Goal: Information Seeking & Learning: Learn about a topic

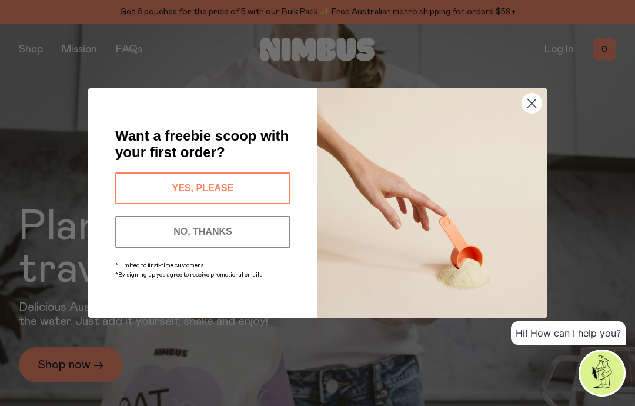
click at [130, 54] on div "Close dialog Want a freebie scoop with your first order? YES, PLEASE NO, THANKS…" at bounding box center [317, 203] width 635 height 406
click at [527, 101] on circle "Close dialog" at bounding box center [531, 103] width 19 height 19
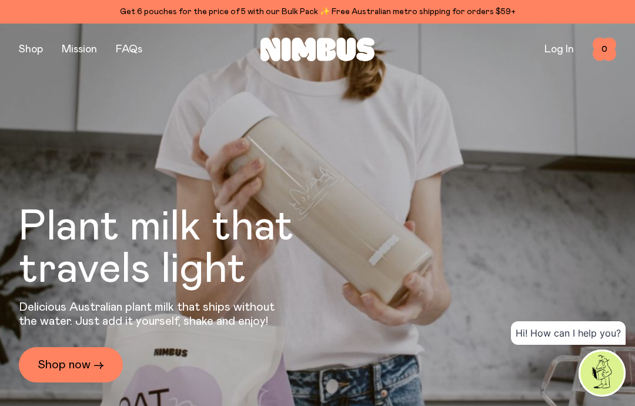
click at [123, 46] on link "FAQs" at bounding box center [129, 49] width 26 height 11
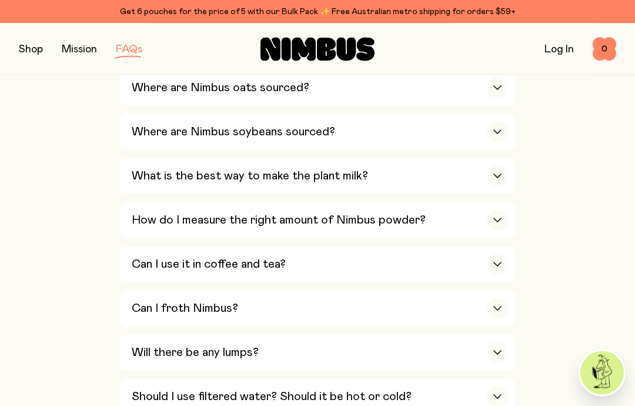
scroll to position [509, 0]
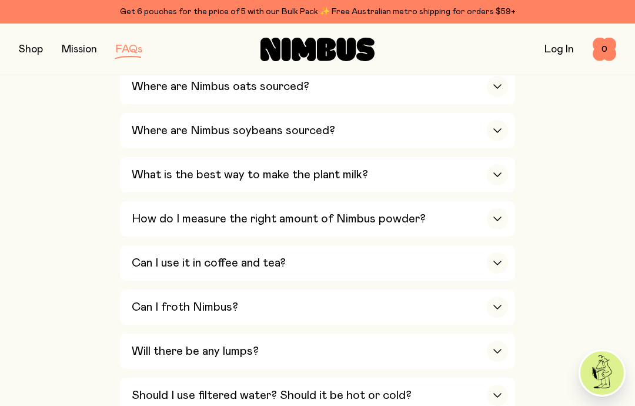
click at [496, 216] on icon "button" at bounding box center [497, 218] width 9 height 5
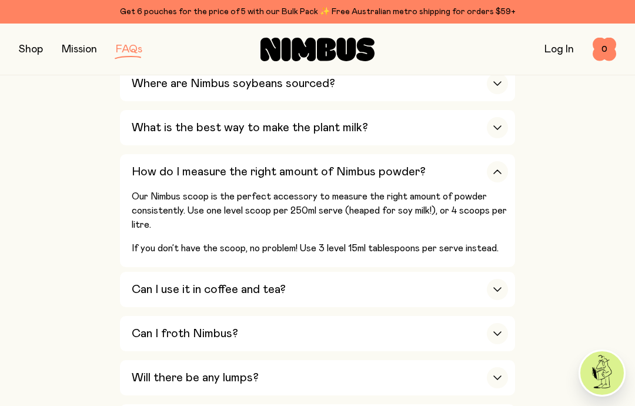
scroll to position [560, 0]
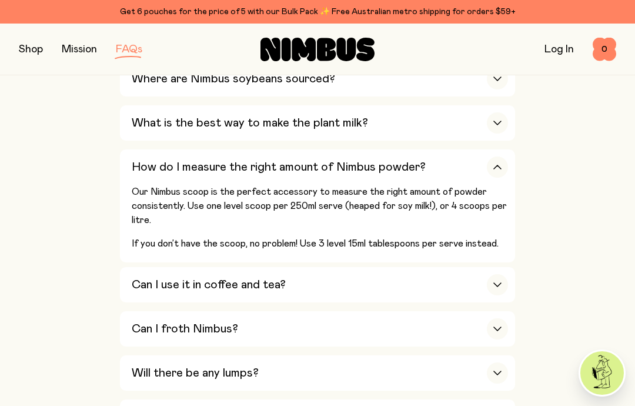
click at [495, 362] on div "button" at bounding box center [497, 372] width 21 height 21
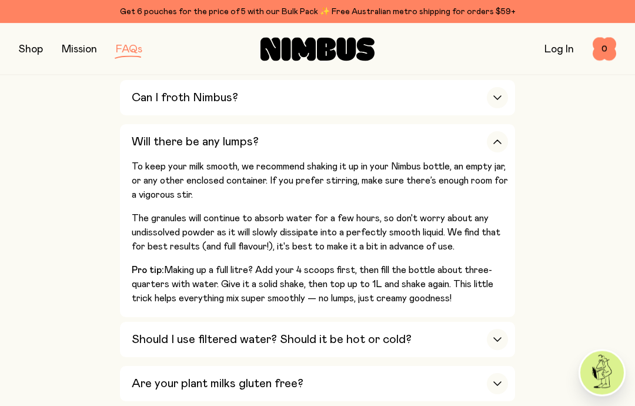
scroll to position [718, 0]
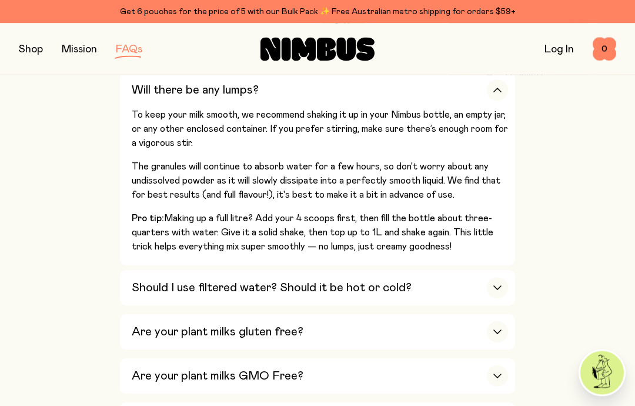
click at [492, 278] on div "button" at bounding box center [497, 288] width 21 height 21
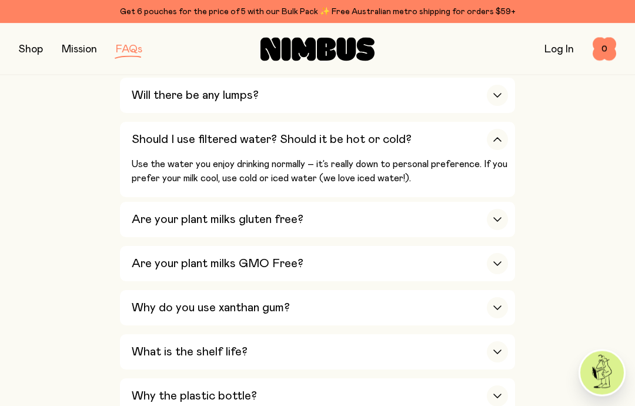
scroll to position [762, 0]
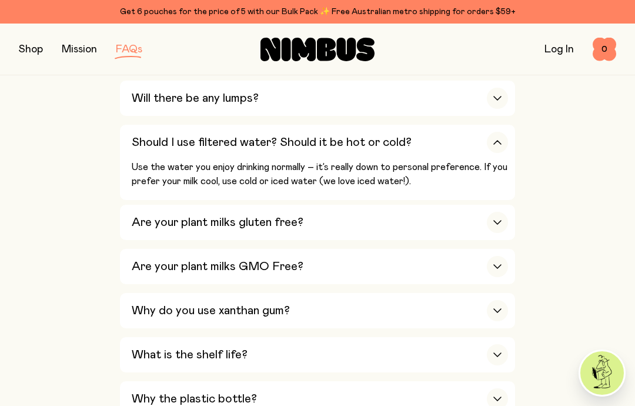
click at [493, 132] on div "button" at bounding box center [497, 142] width 21 height 21
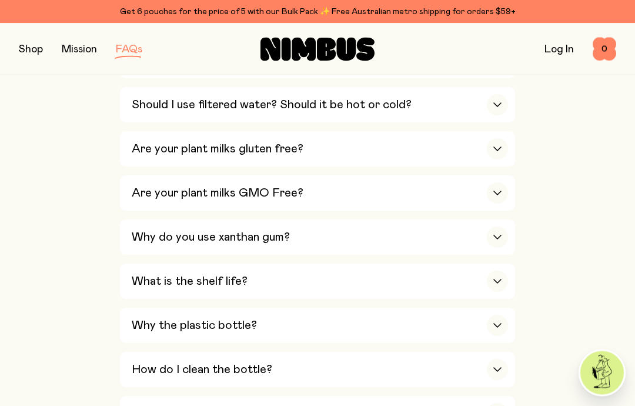
scroll to position [799, 0]
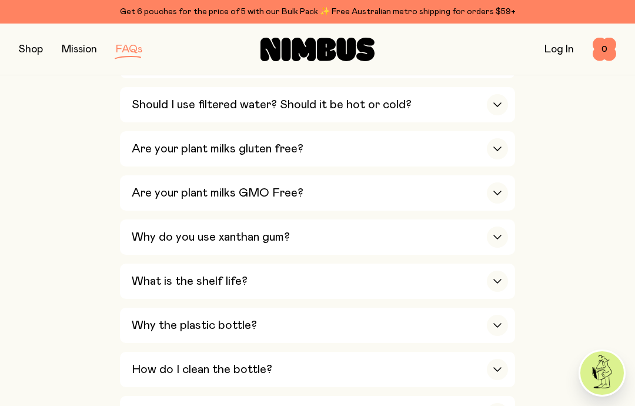
click at [495, 279] on icon "button" at bounding box center [497, 281] width 9 height 5
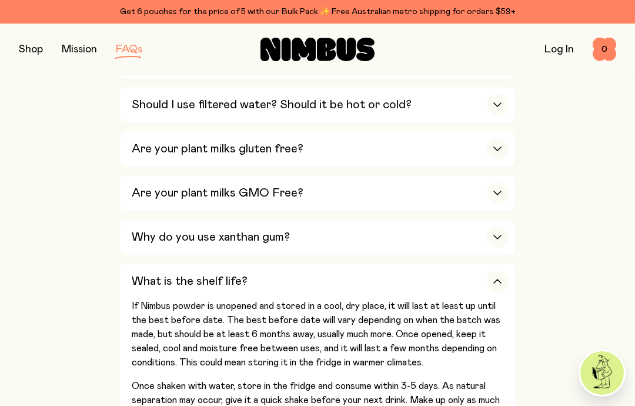
click at [496, 271] on div "button" at bounding box center [497, 281] width 21 height 21
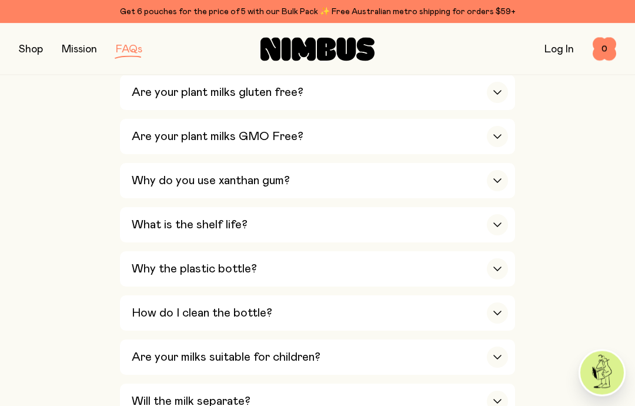
click at [495, 267] on icon "button" at bounding box center [497, 269] width 9 height 5
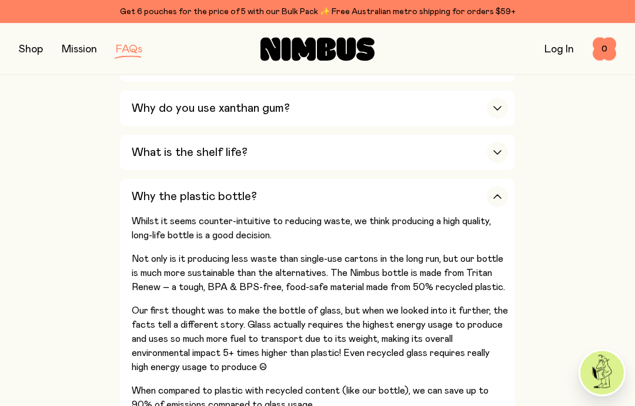
scroll to position [923, 0]
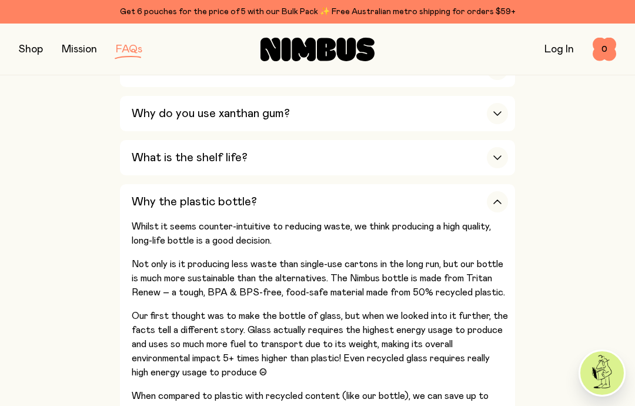
click at [494, 191] on div "button" at bounding box center [497, 201] width 21 height 21
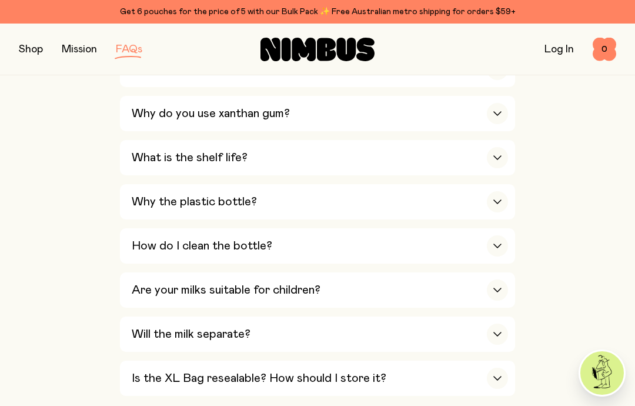
scroll to position [931, 0]
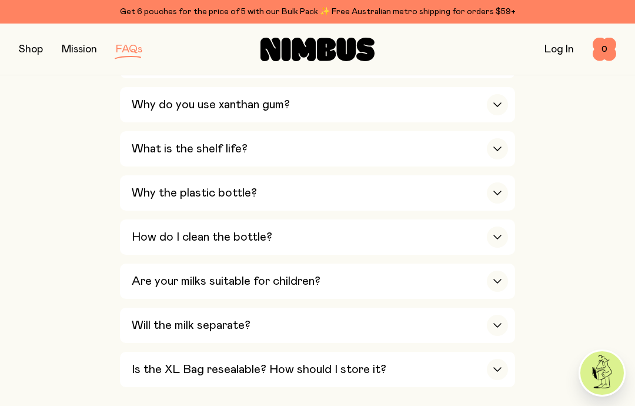
click at [495, 226] on div "button" at bounding box center [497, 236] width 21 height 21
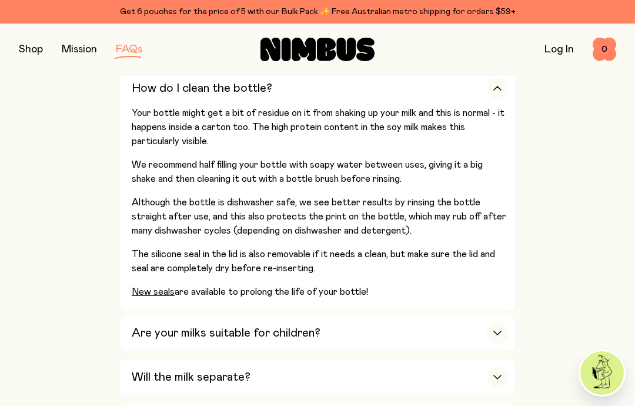
scroll to position [1093, 0]
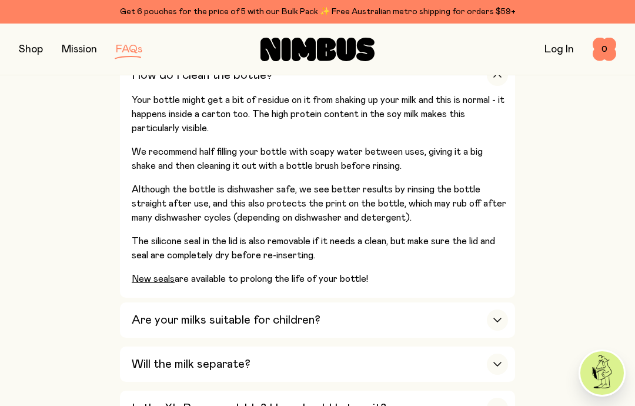
click at [495, 353] on div "button" at bounding box center [497, 363] width 21 height 21
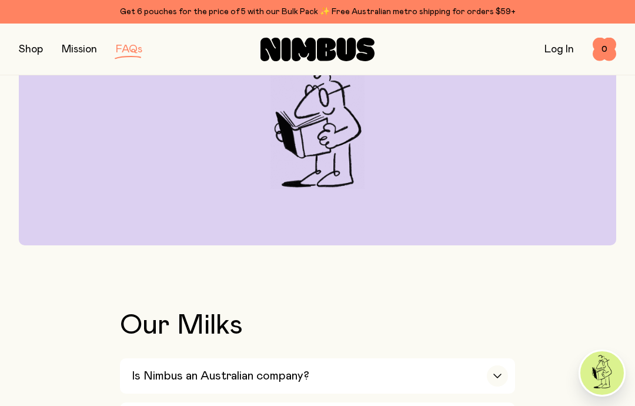
scroll to position [169, 0]
